Goal: Navigation & Orientation: Find specific page/section

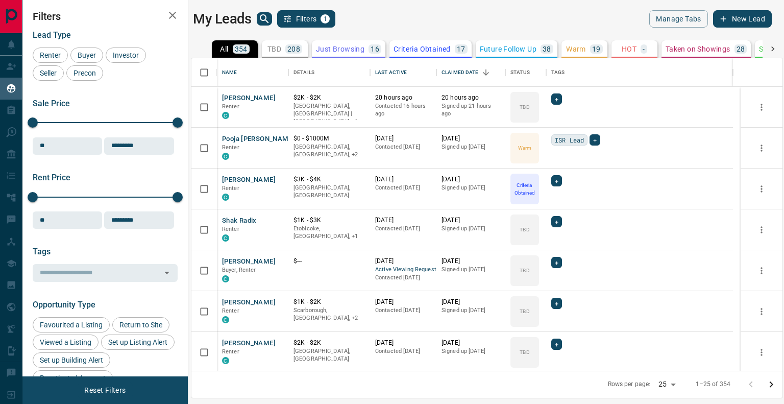
scroll to position [305, 584]
click at [398, 73] on div "Last Active" at bounding box center [391, 72] width 32 height 29
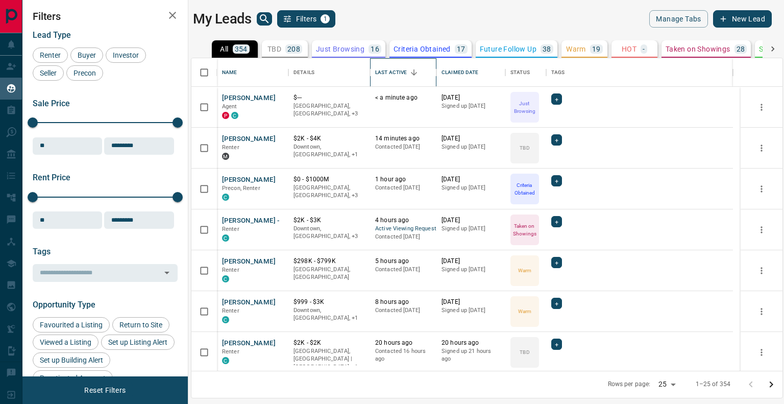
click at [398, 73] on div "Last Active" at bounding box center [391, 72] width 32 height 29
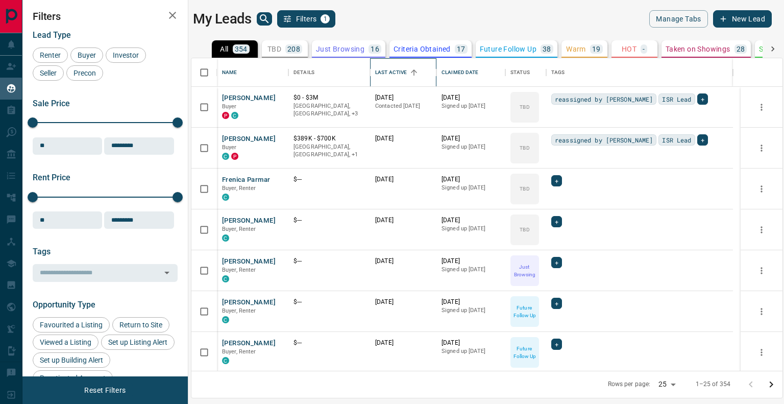
click at [398, 73] on div "Last Active" at bounding box center [391, 72] width 32 height 29
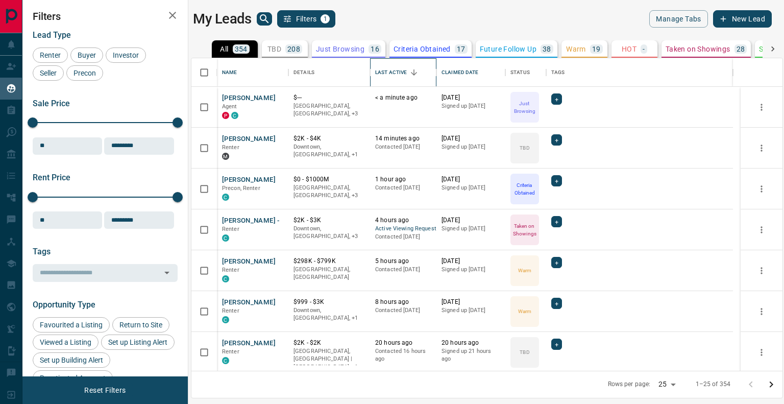
scroll to position [51, 0]
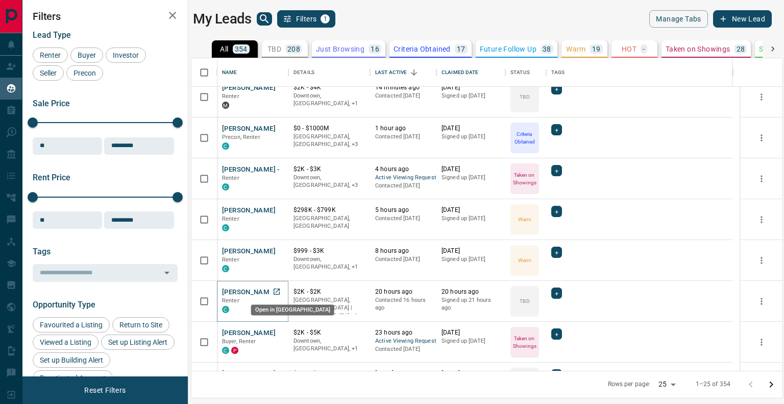
click at [278, 295] on link "Open in New Tab" at bounding box center [276, 291] width 13 height 13
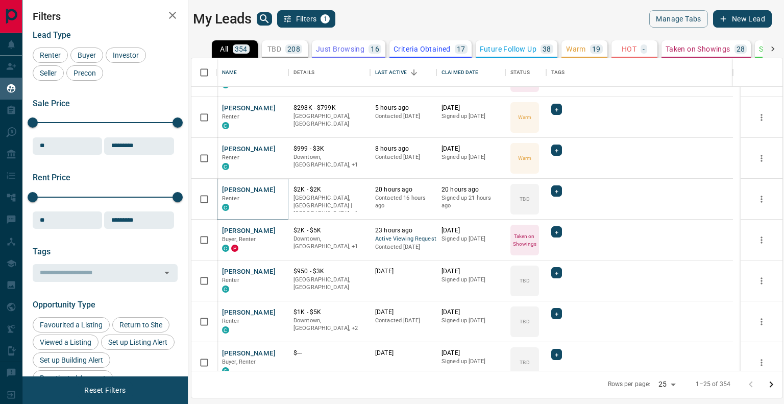
scroll to position [102, 0]
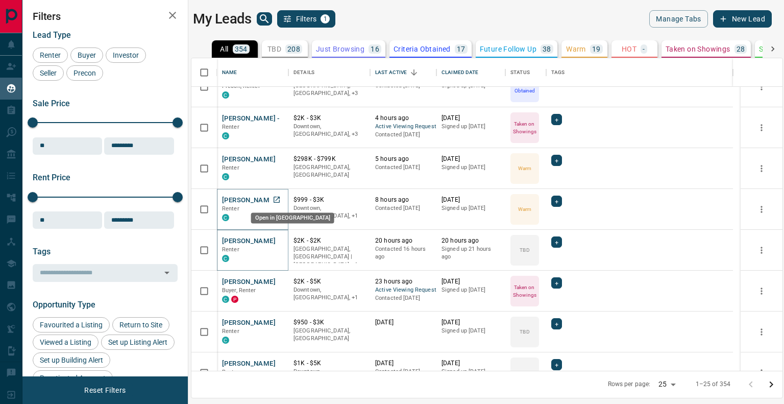
drag, startPoint x: 279, startPoint y: 202, endPoint x: 273, endPoint y: 202, distance: 6.1
click at [273, 202] on icon "Open in New Tab" at bounding box center [277, 200] width 8 height 8
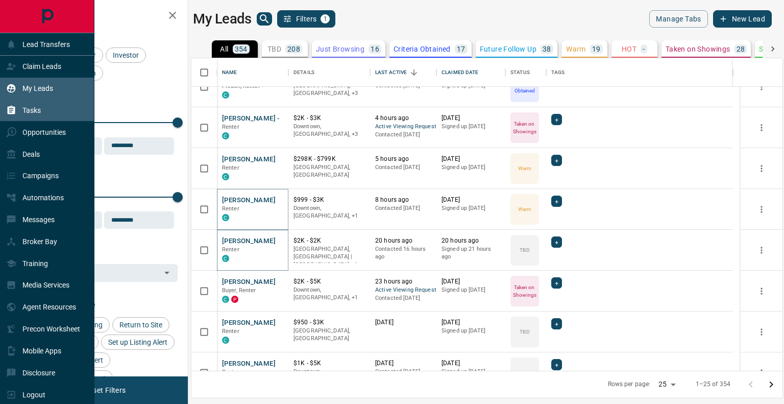
click at [36, 112] on p "Tasks" at bounding box center [31, 110] width 18 height 8
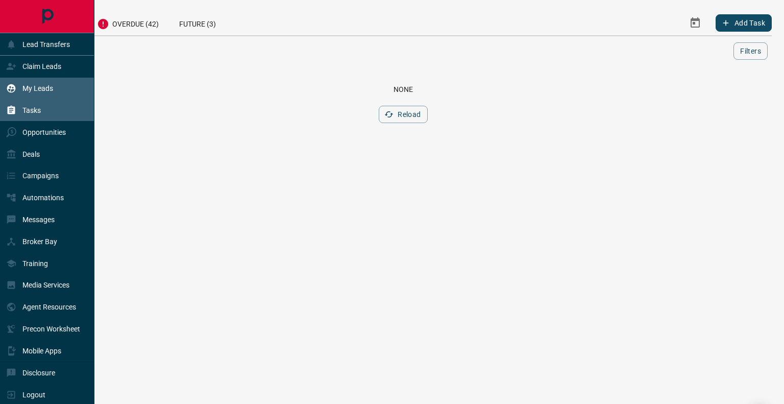
click at [33, 87] on p "My Leads" at bounding box center [37, 88] width 31 height 8
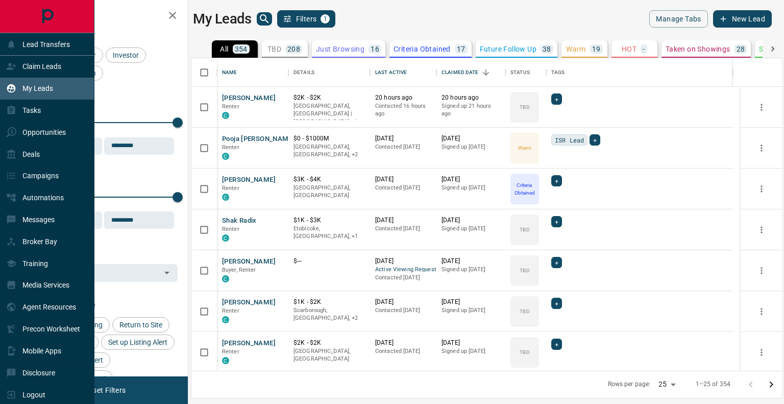
scroll to position [305, 584]
